Goal: Find specific page/section: Find specific page/section

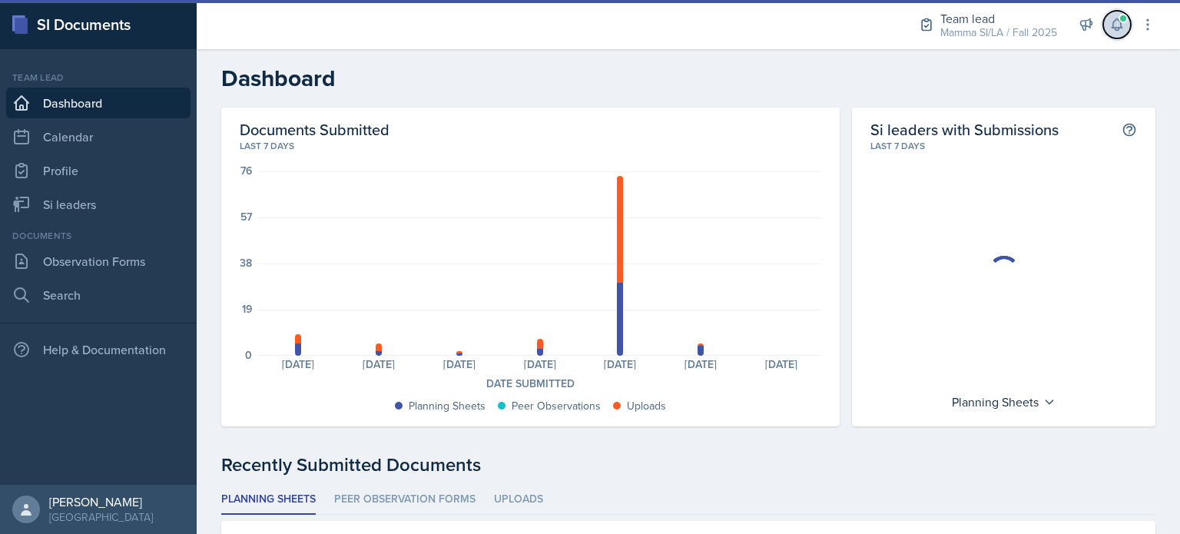
click at [1106, 31] on button at bounding box center [1117, 25] width 28 height 28
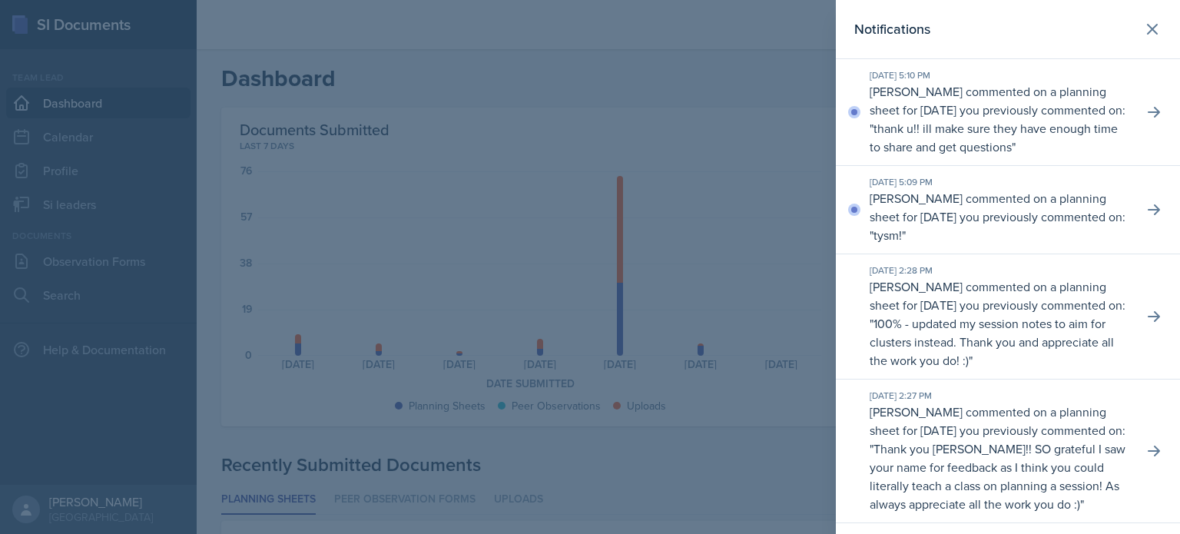
click at [605, 58] on div at bounding box center [590, 267] width 1180 height 534
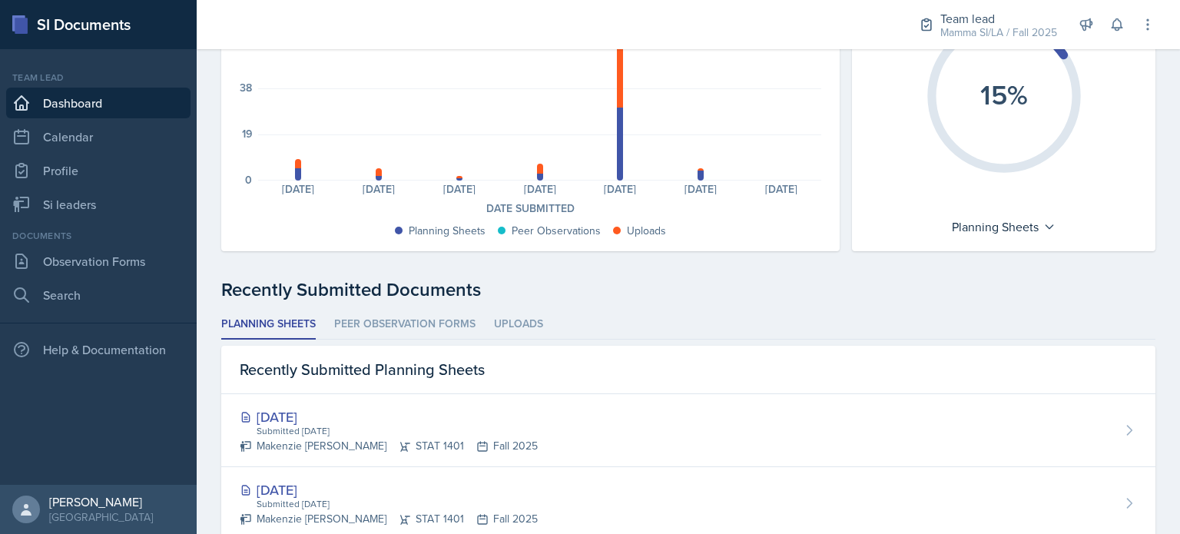
scroll to position [45, 0]
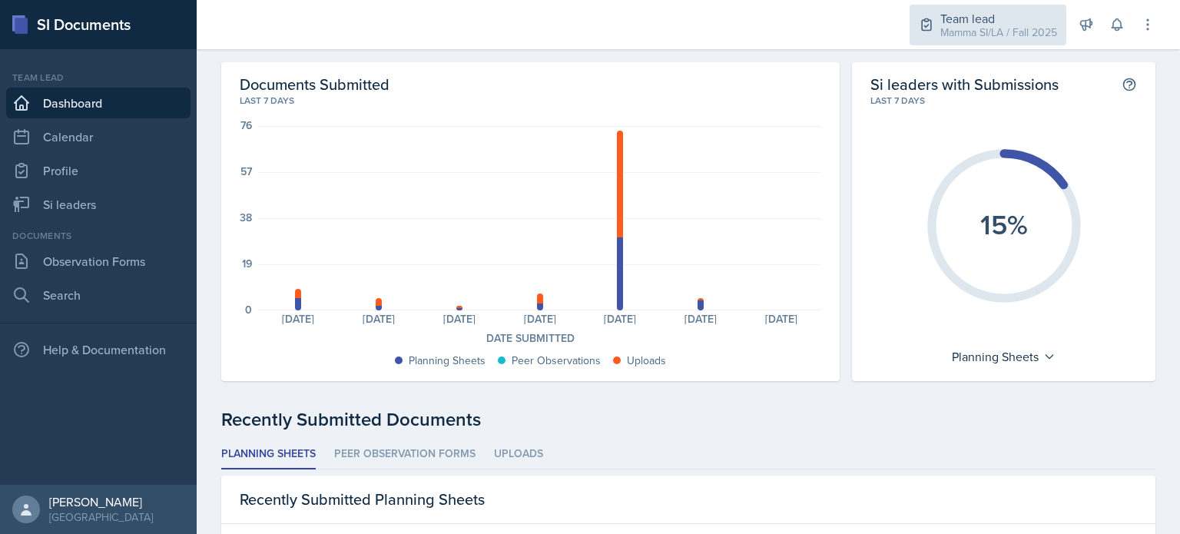
click at [1036, 23] on div "Team lead" at bounding box center [999, 18] width 117 height 18
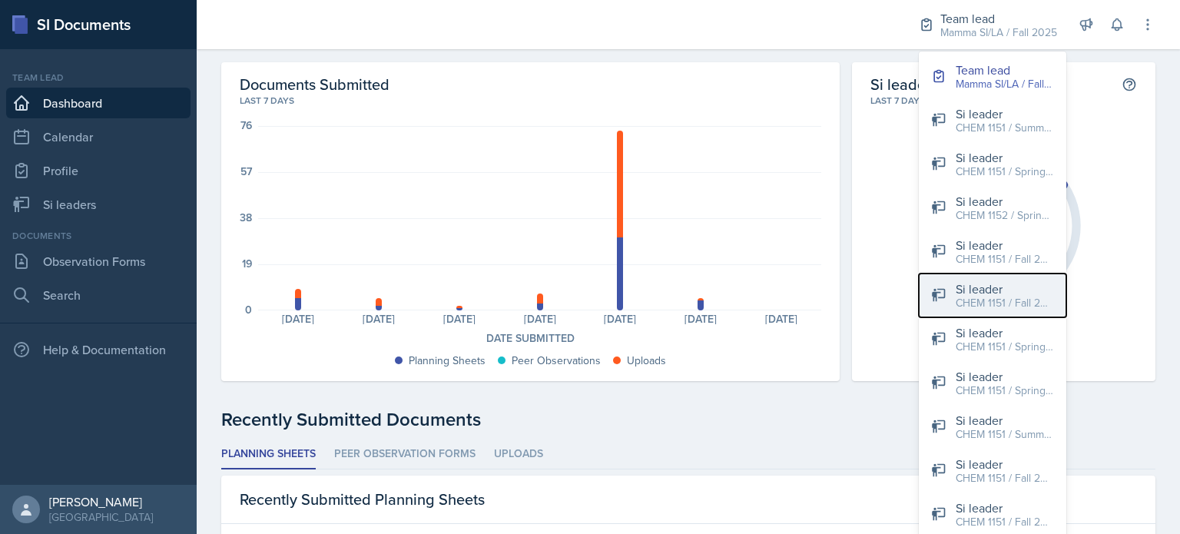
click at [1002, 282] on div "Si leader" at bounding box center [1005, 289] width 98 height 18
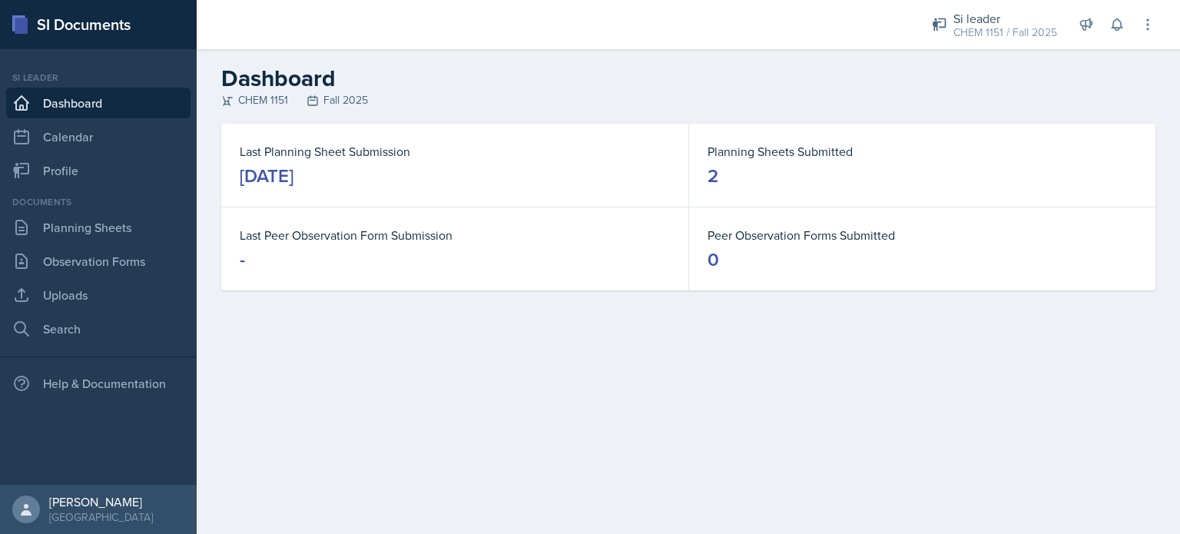
click at [93, 244] on div "Documents Planning Sheets Observation Forms Uploads Search" at bounding box center [98, 269] width 184 height 149
click at [98, 230] on link "Planning Sheets" at bounding box center [98, 227] width 184 height 31
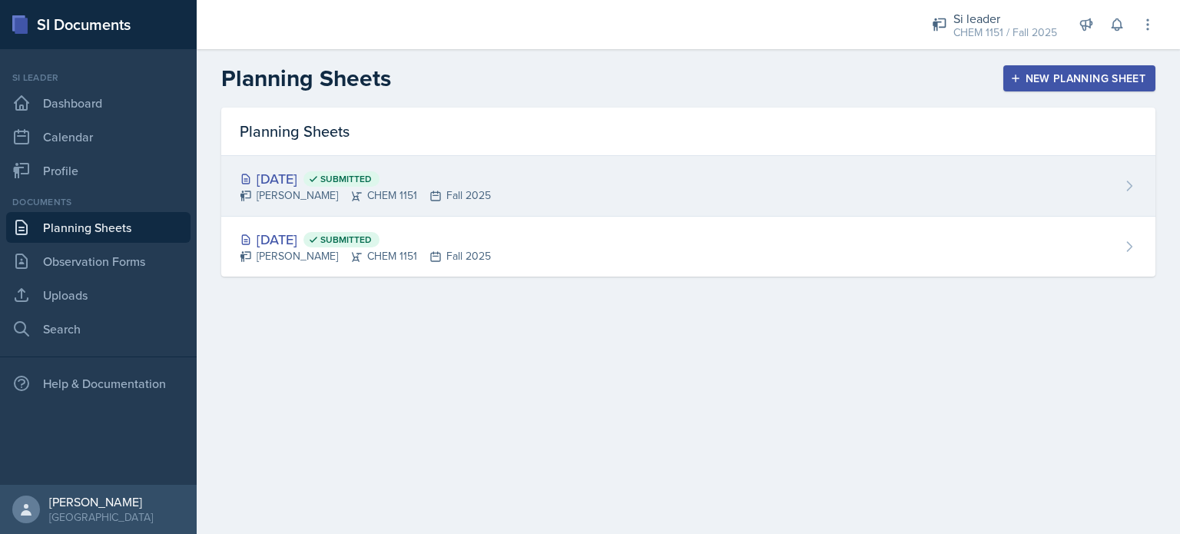
click at [489, 192] on div "[DATE] Submitted [PERSON_NAME] CHEM 1151 Fall 2025" at bounding box center [688, 186] width 934 height 61
